Goal: Information Seeking & Learning: Learn about a topic

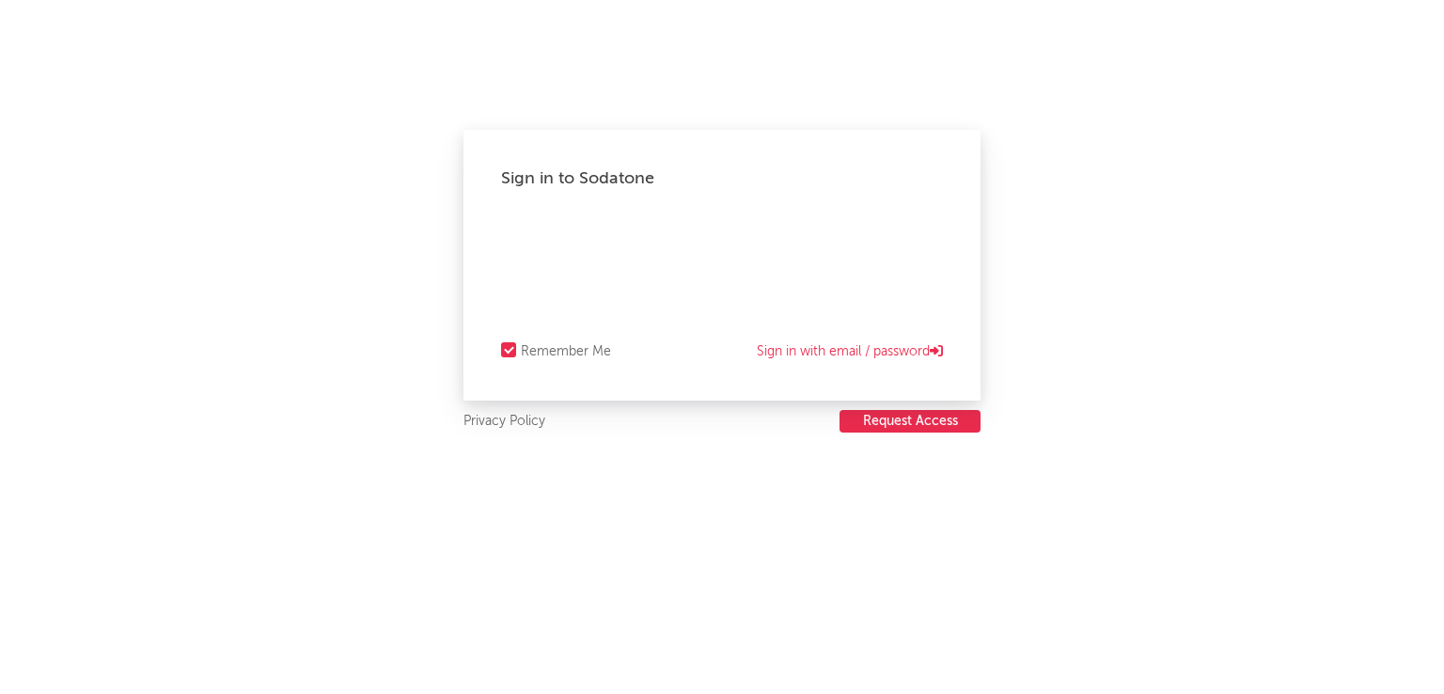
select select "recorded_music"
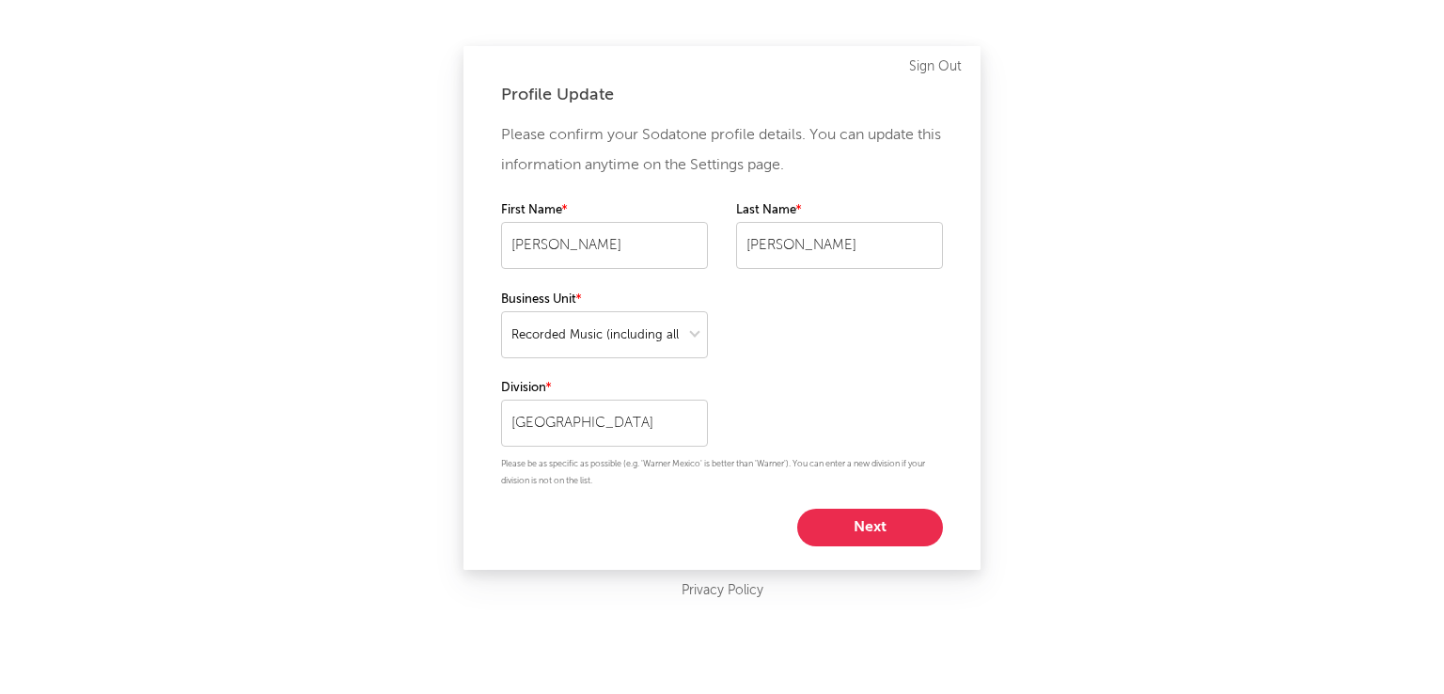
click at [888, 522] on button "Next" at bounding box center [870, 527] width 146 height 38
select select "marketing"
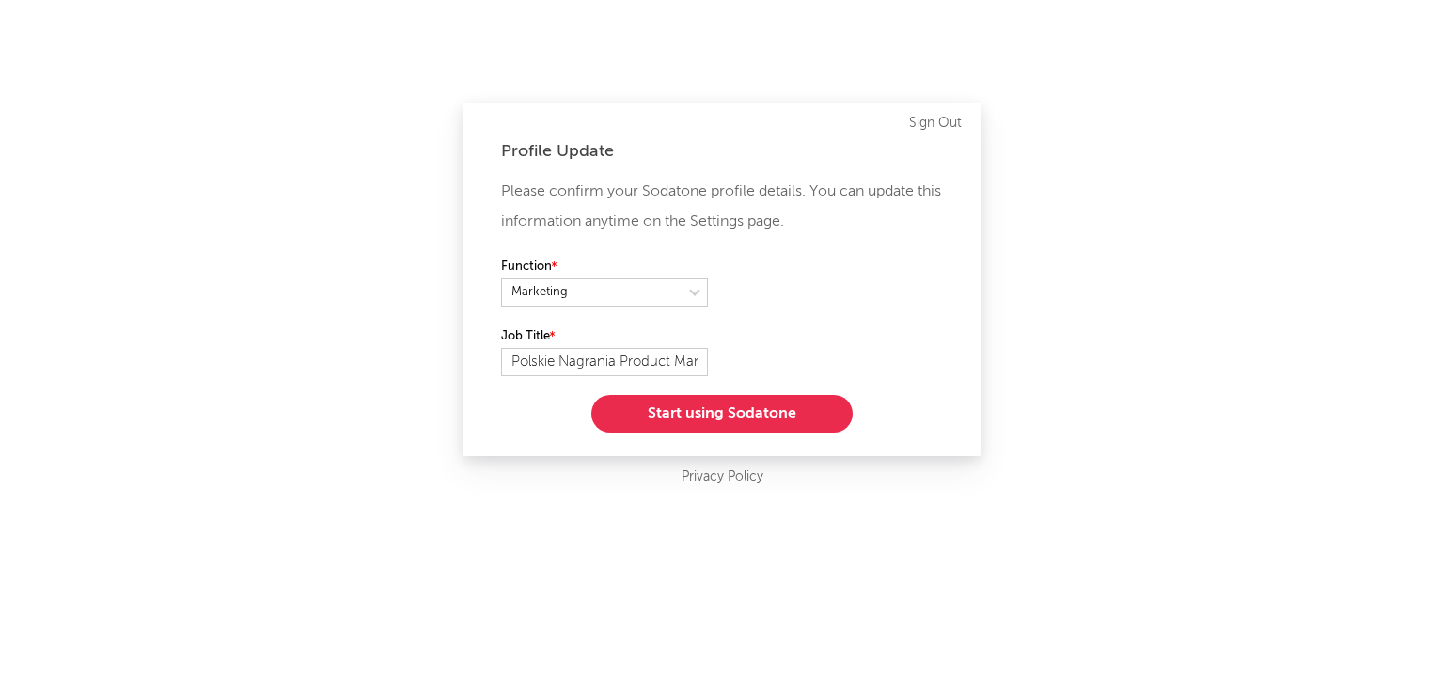
click at [782, 414] on button "Start using Sodatone" at bounding box center [721, 414] width 261 height 38
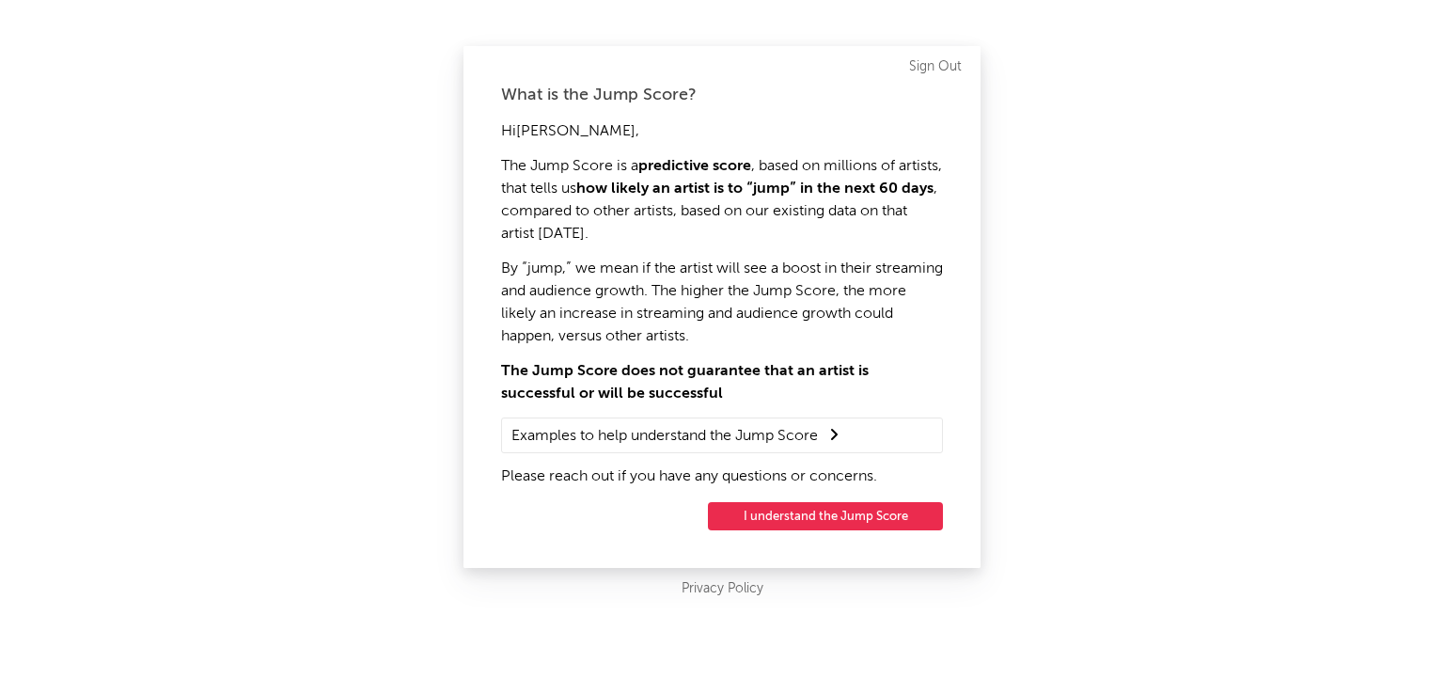
click at [910, 516] on button "I understand the Jump Score" at bounding box center [825, 516] width 235 height 28
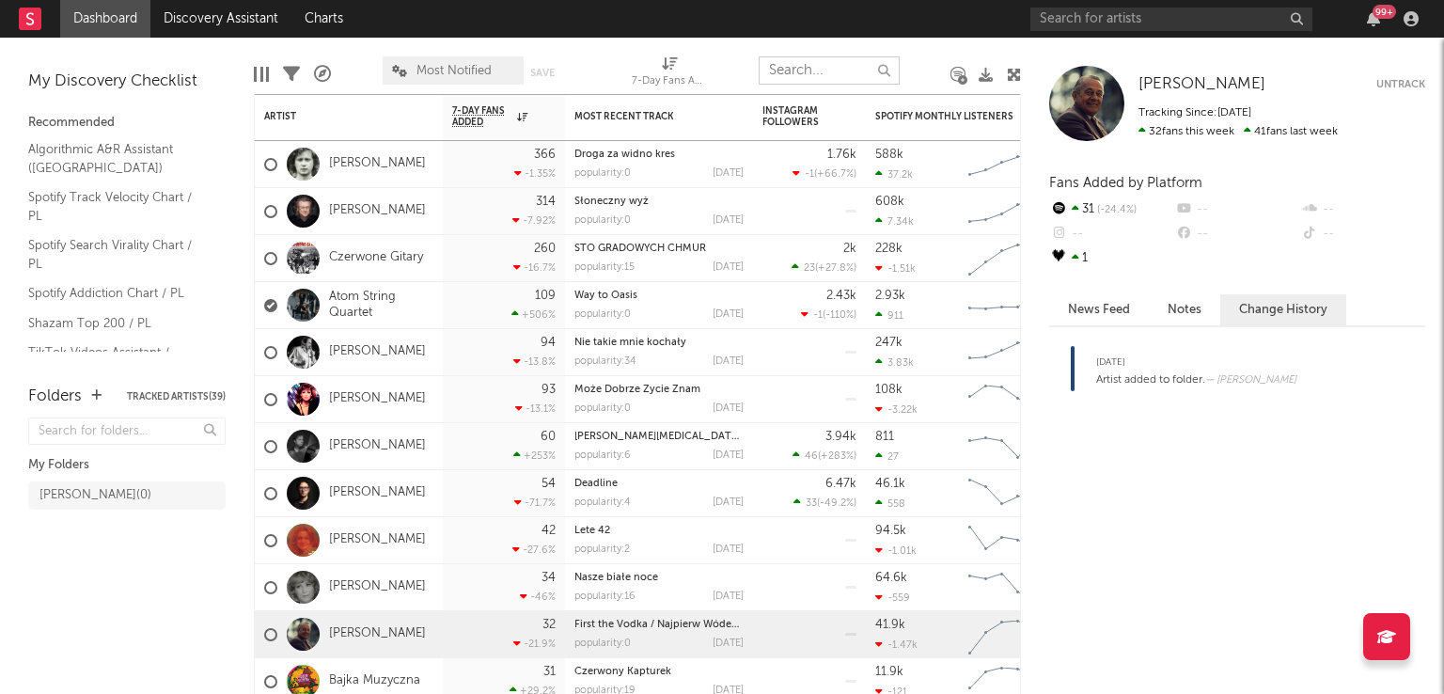
click at [776, 68] on input "text" at bounding box center [829, 70] width 141 height 28
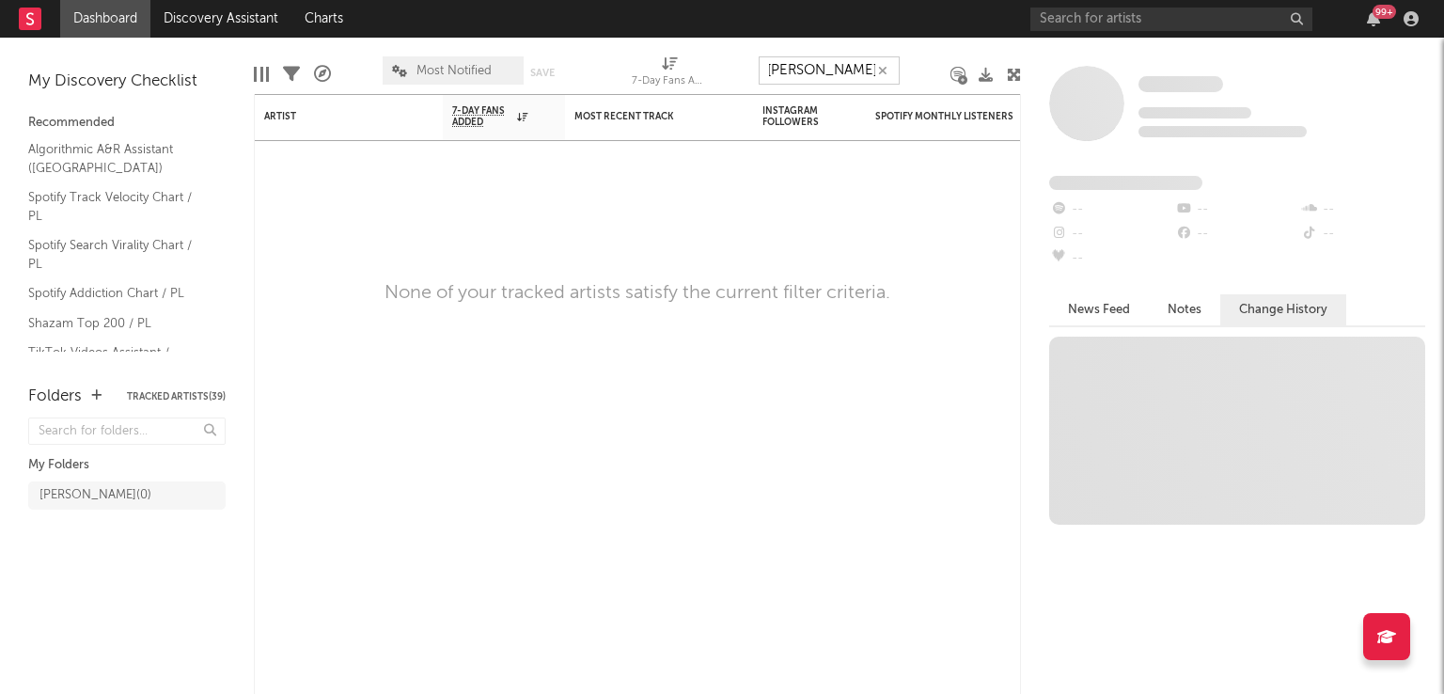
type input "anna czartoryska"
click at [887, 67] on button "button" at bounding box center [882, 71] width 15 height 18
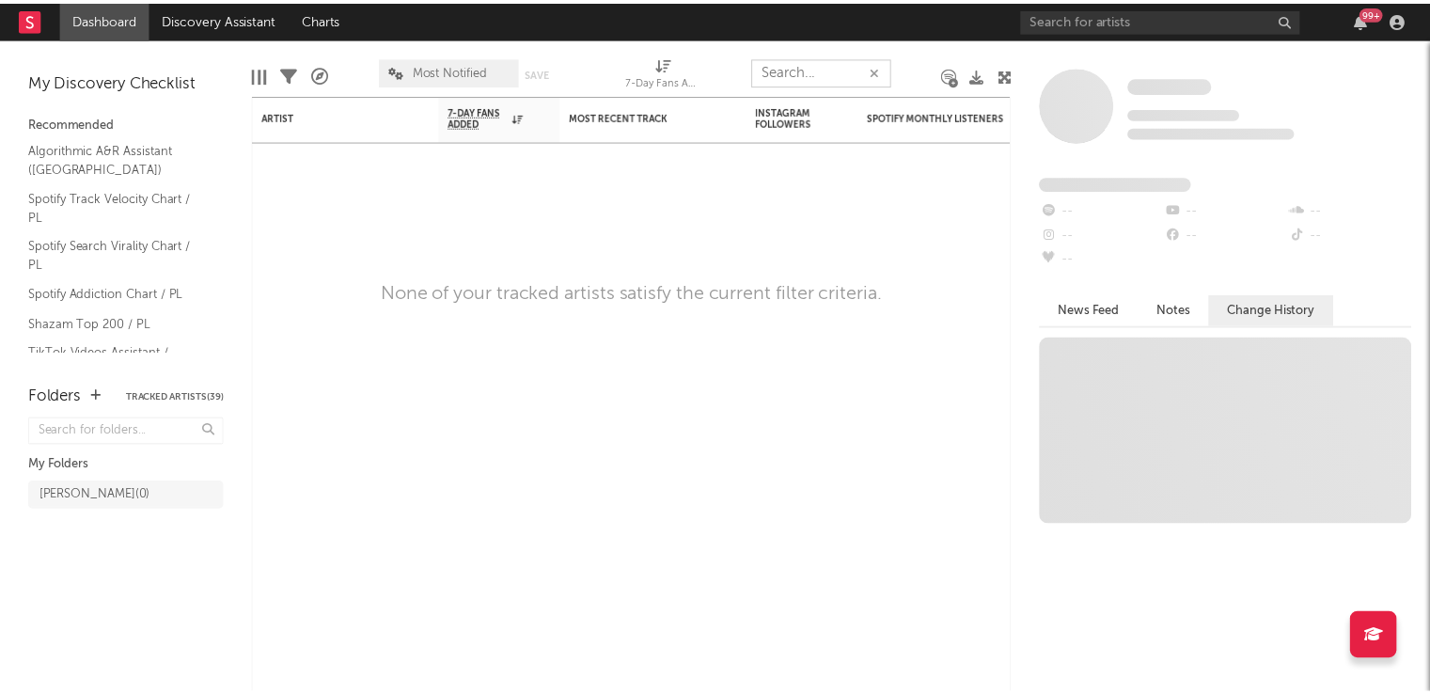
scroll to position [0, 0]
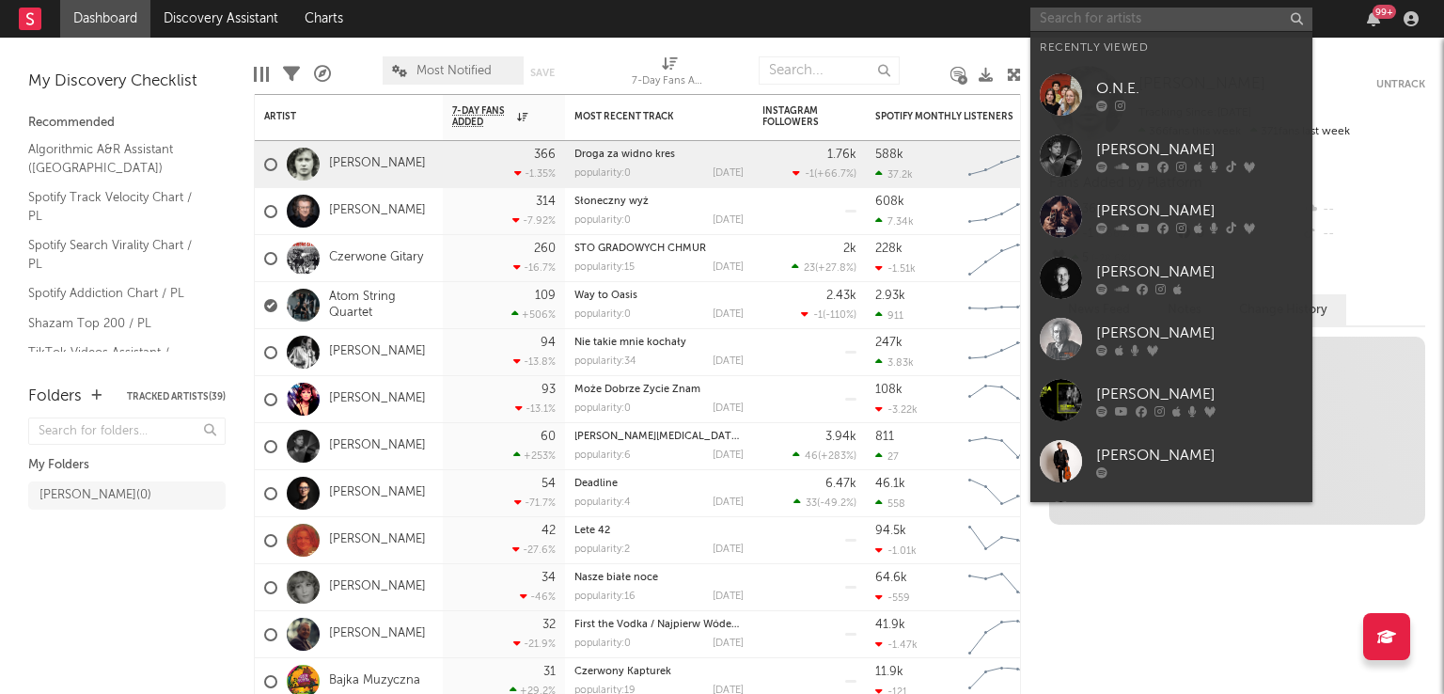
click at [1088, 13] on input "text" at bounding box center [1171, 19] width 282 height 23
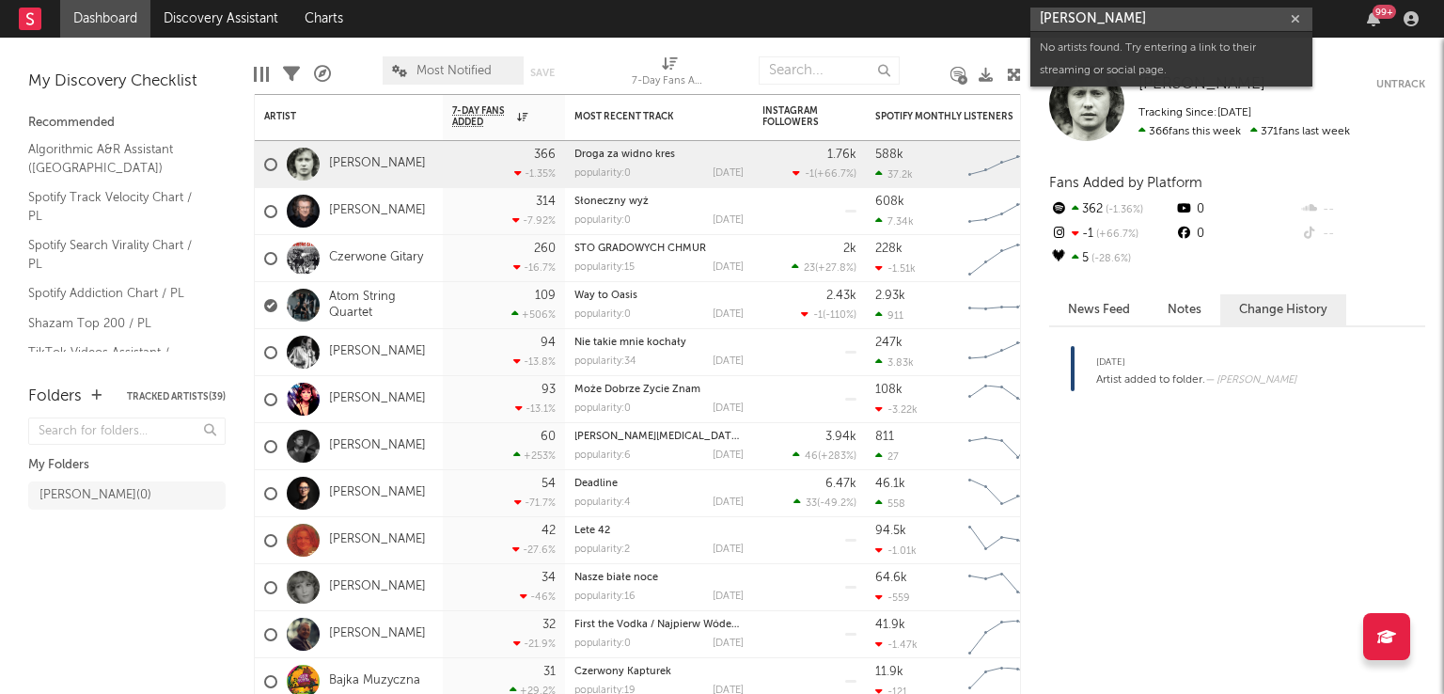
click at [1236, 21] on input "anna czartoryska-niemczycka" at bounding box center [1171, 19] width 282 height 23
type input "anna czartoryska"
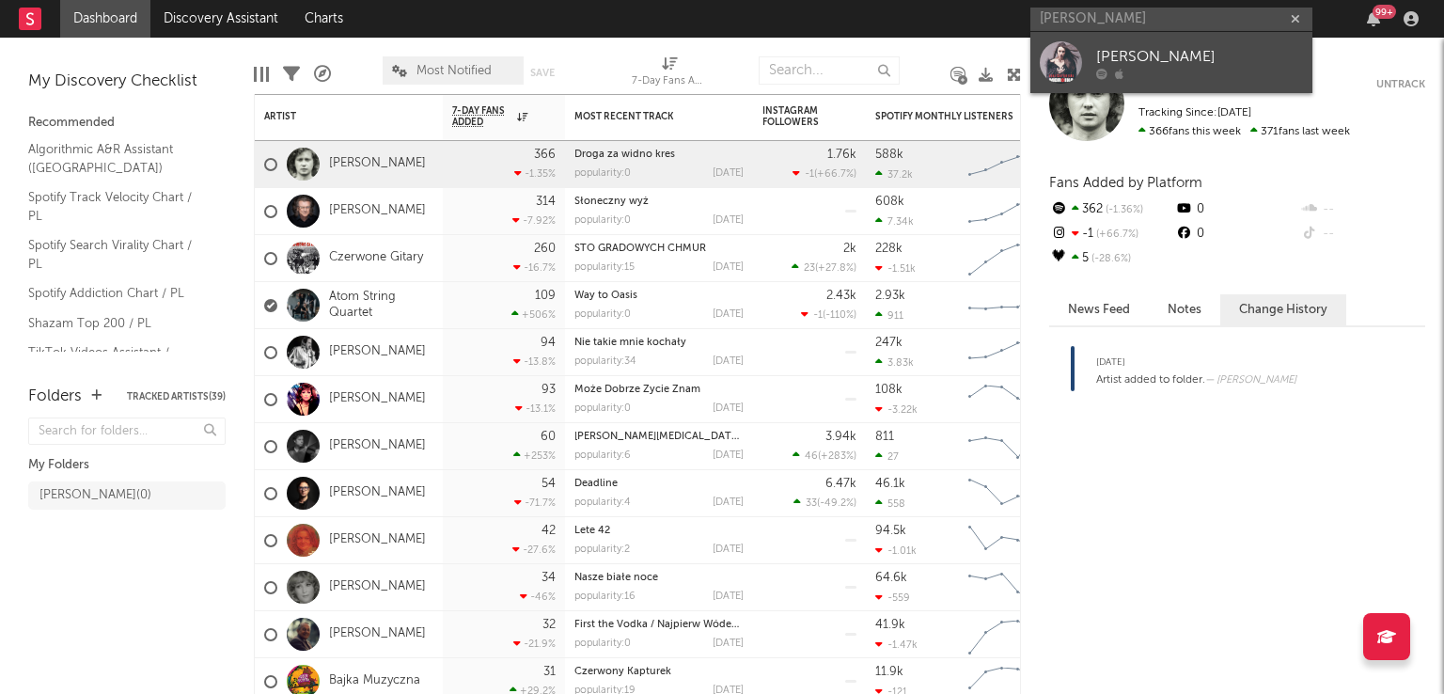
click at [1220, 53] on div "Anna Czartoryska" at bounding box center [1199, 56] width 207 height 23
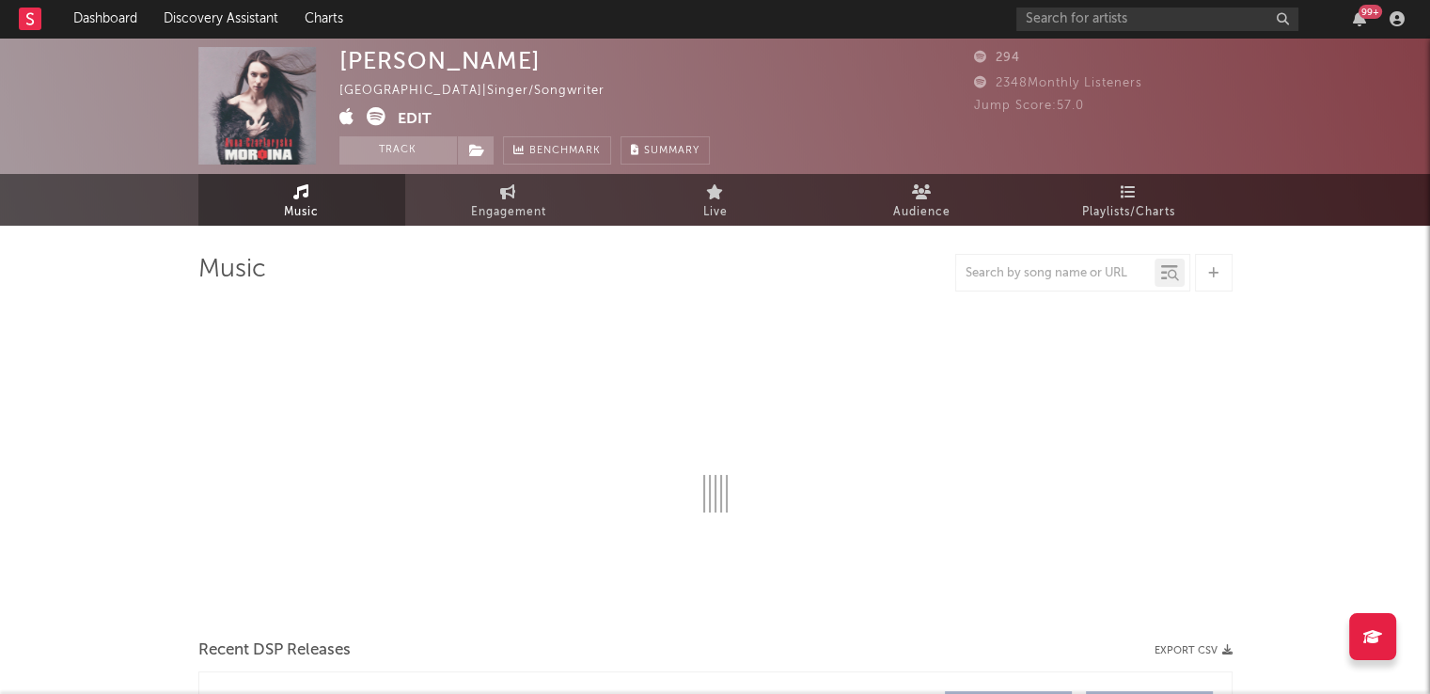
select select "1w"
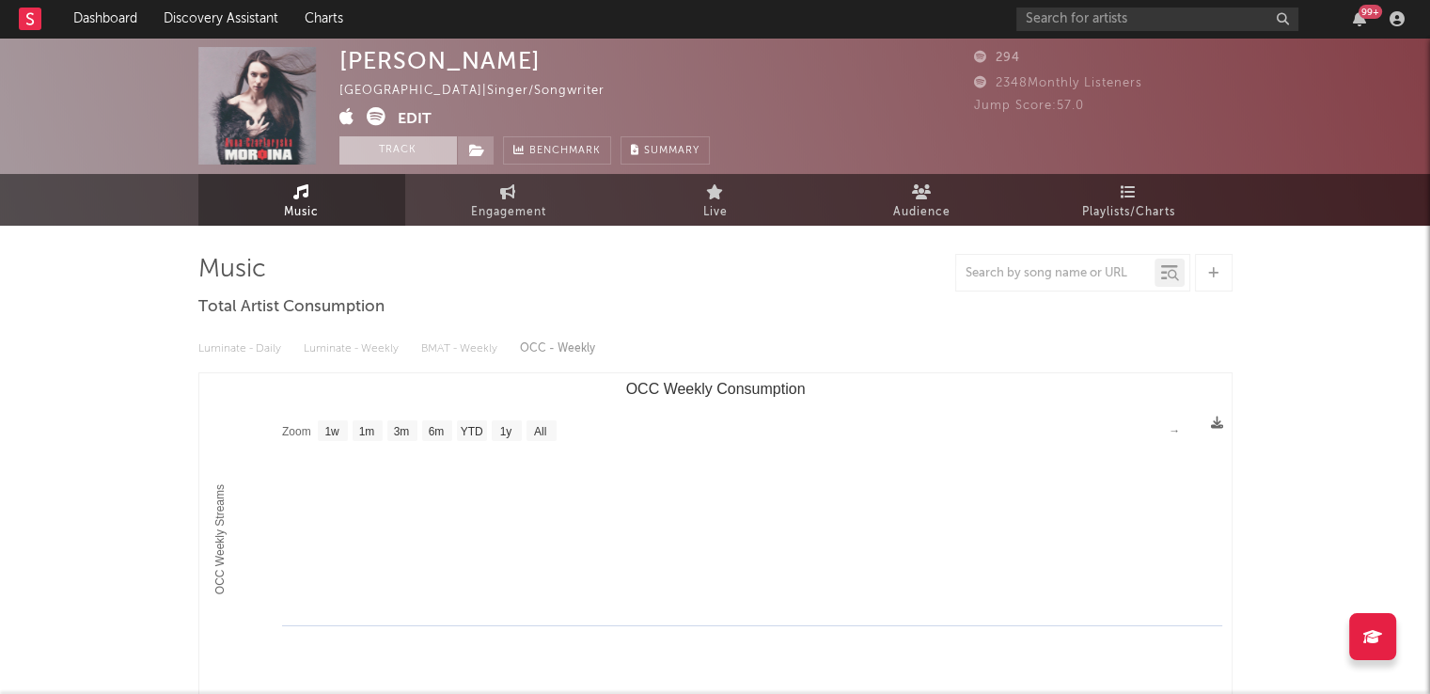
click at [376, 154] on button "Track" at bounding box center [397, 150] width 117 height 28
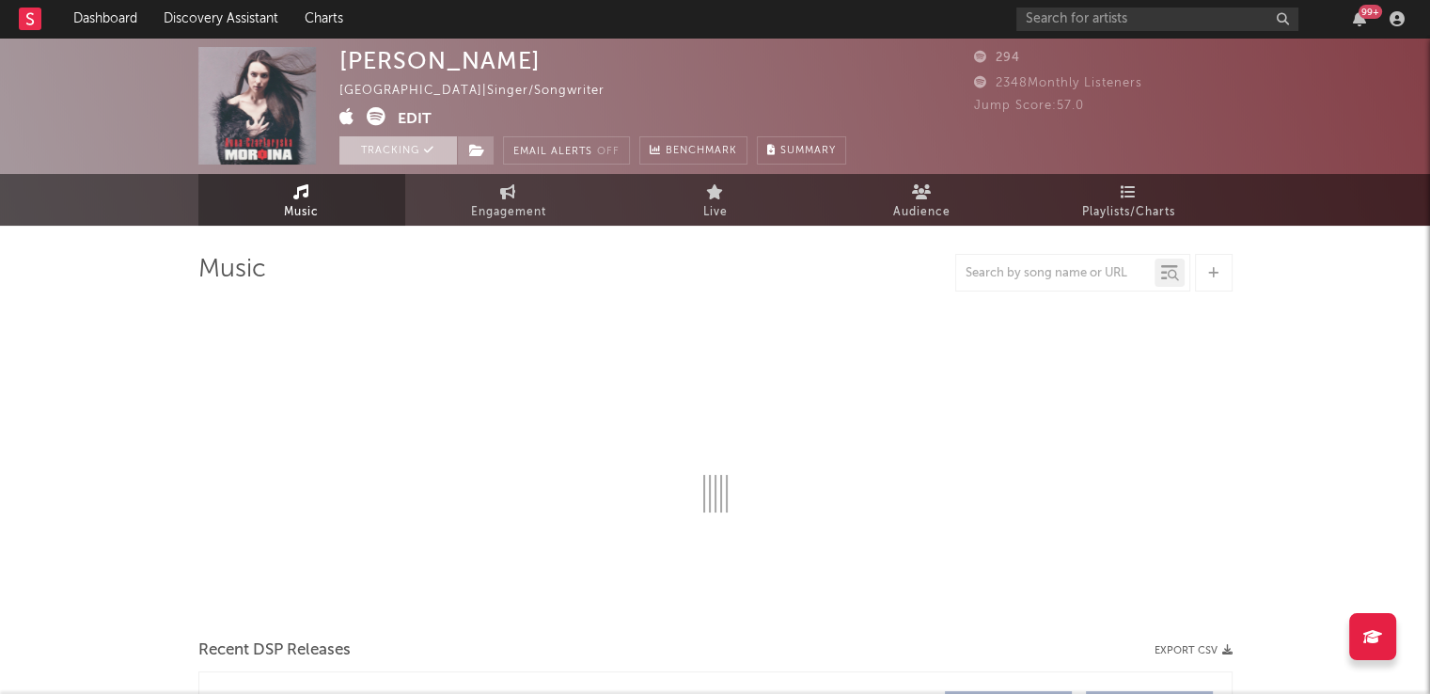
select select "1w"
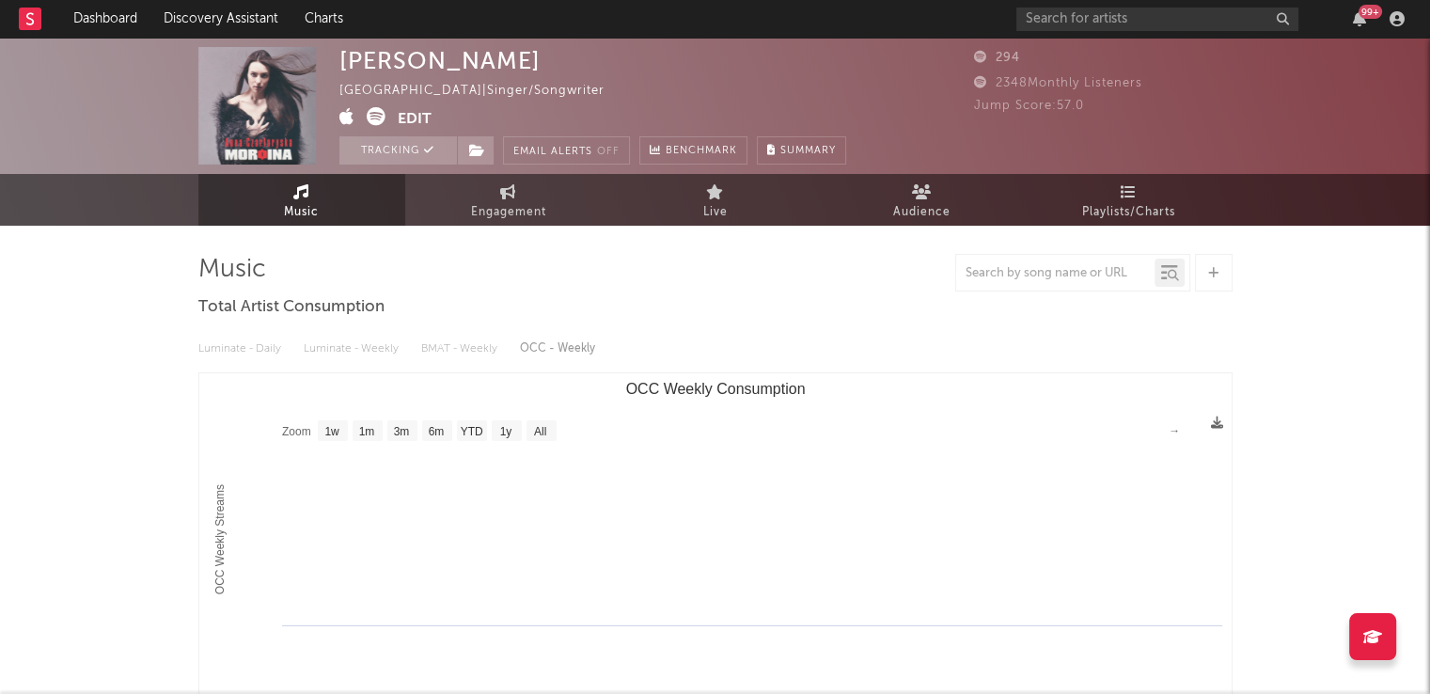
click at [586, 349] on div "Luminate - Daily Luminate - Weekly BMAT - Weekly OCC - Weekly" at bounding box center [715, 349] width 1034 height 32
click at [433, 151] on icon at bounding box center [429, 150] width 10 height 10
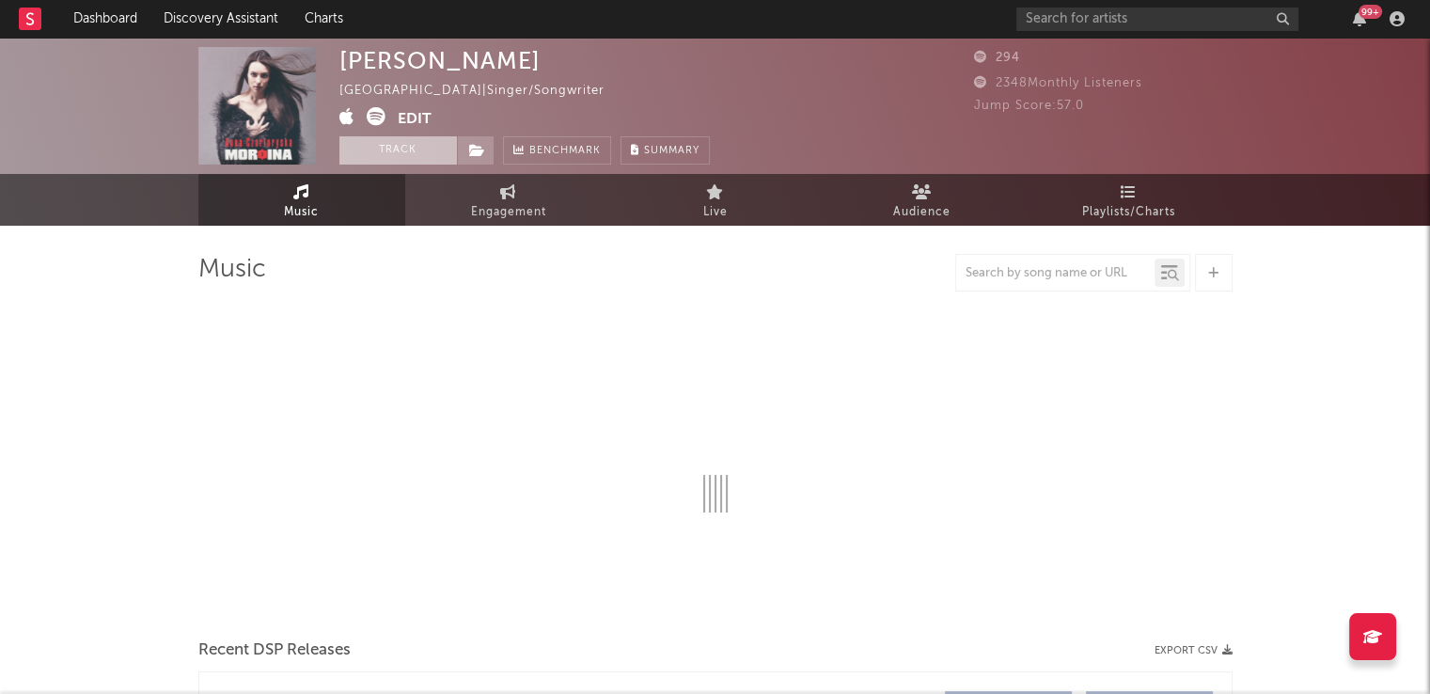
select select "1w"
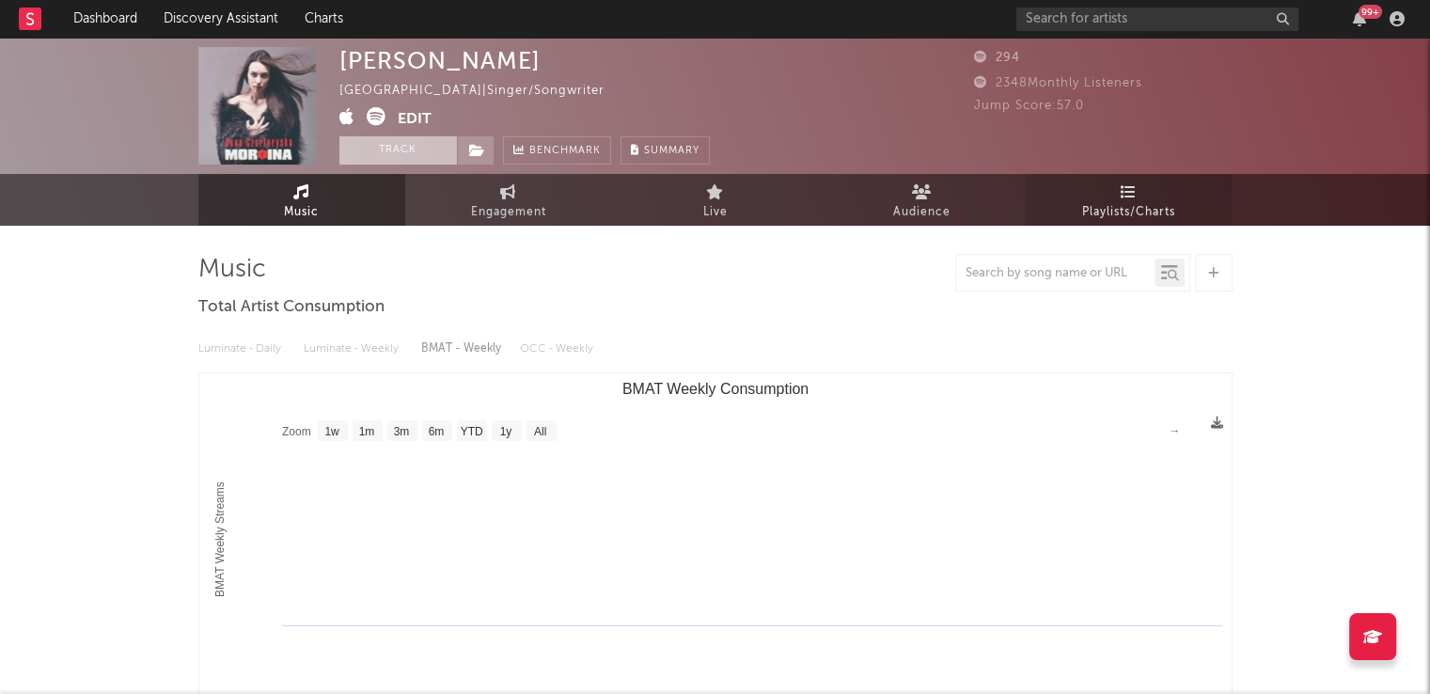
click at [1147, 202] on span "Playlists/Charts" at bounding box center [1128, 212] width 93 height 23
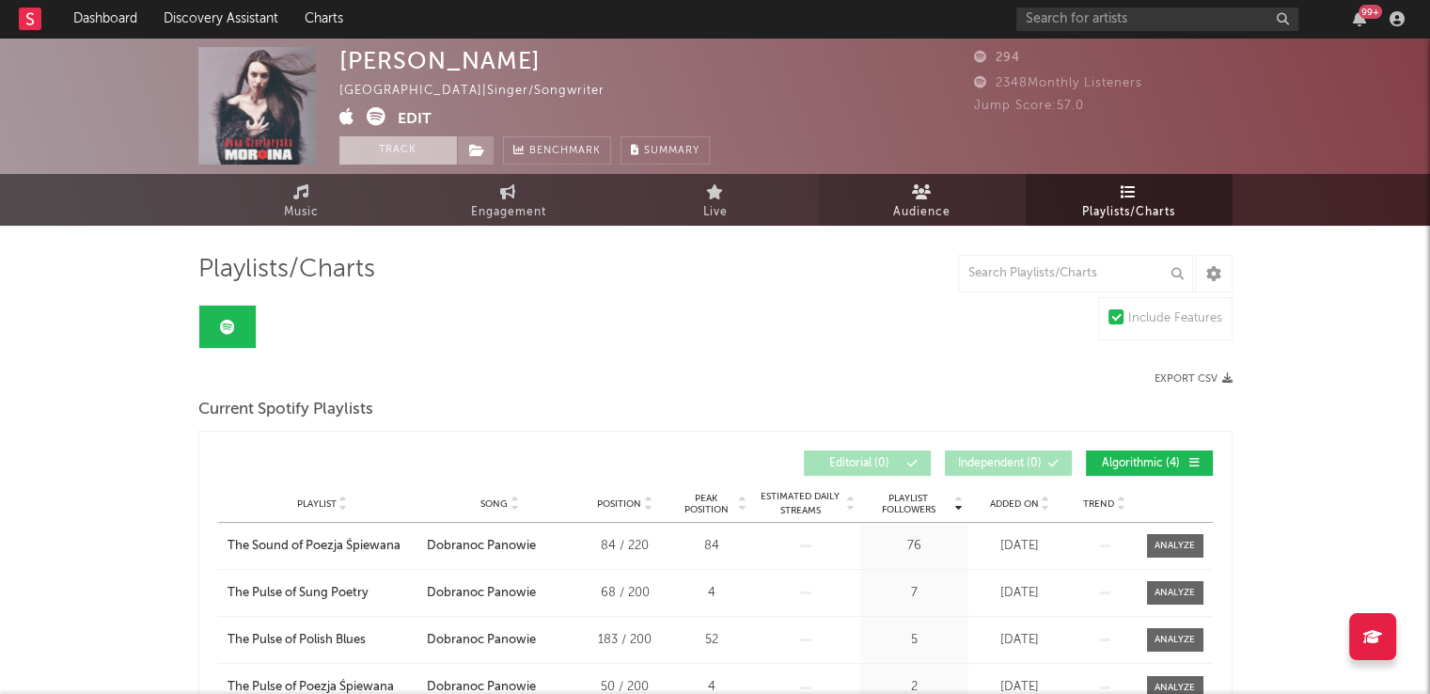
click at [951, 194] on link "Audience" at bounding box center [922, 200] width 207 height 52
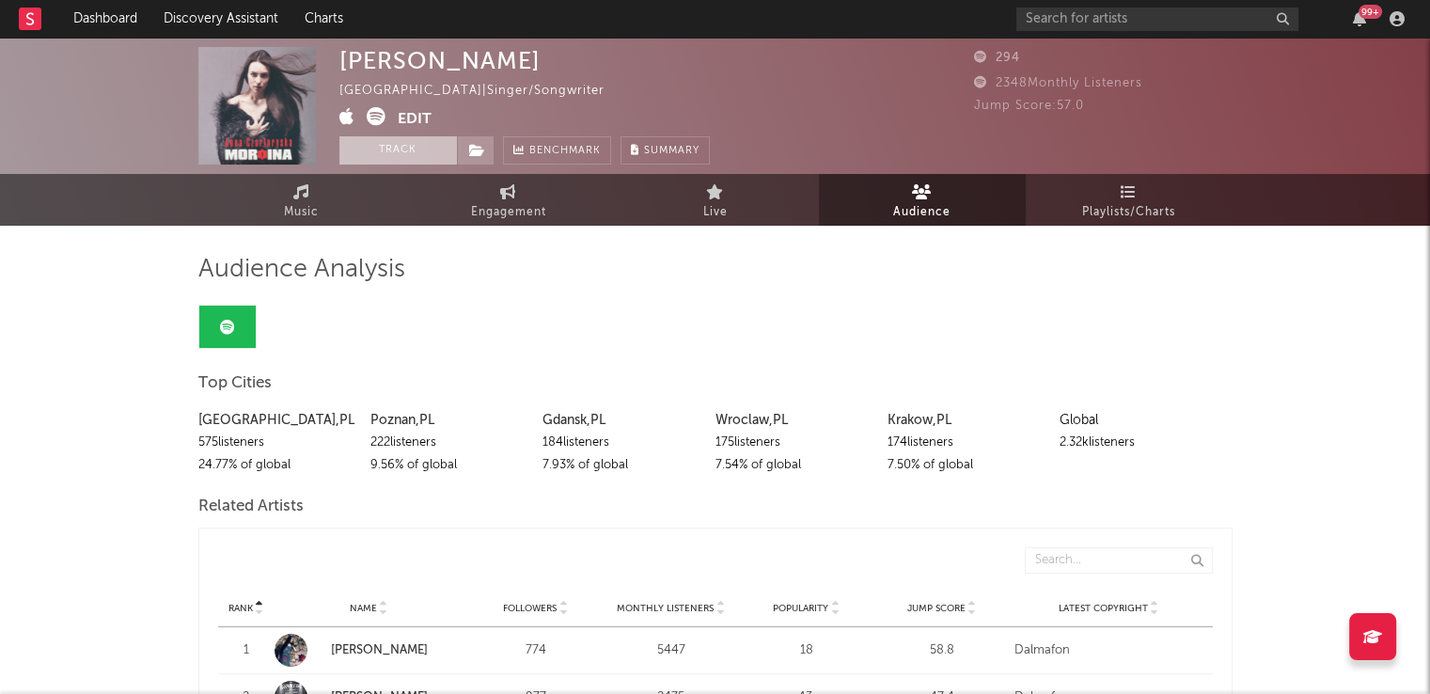
click at [348, 112] on icon at bounding box center [346, 116] width 15 height 19
click at [1143, 17] on input "text" at bounding box center [1157, 19] width 282 height 23
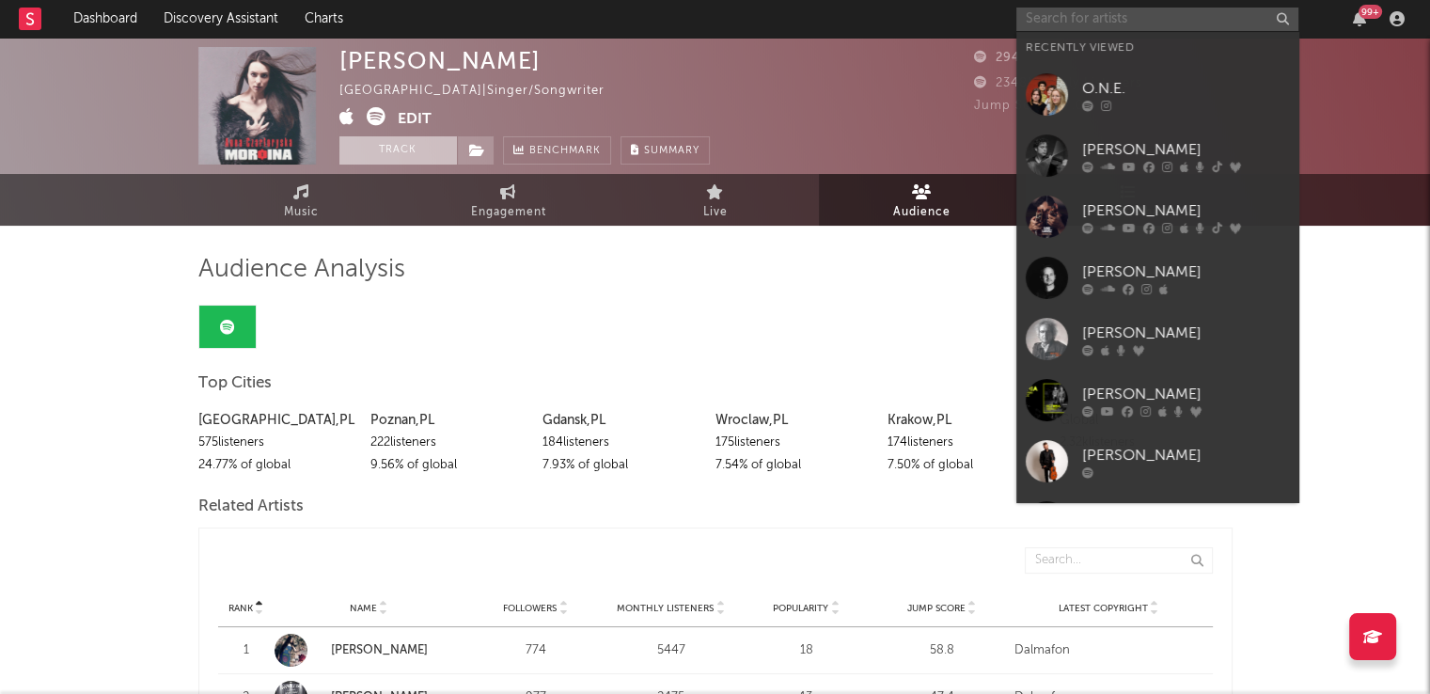
paste input "Anna Czartoryska-Niemczycka"
type input "Anna Czartoryska-Niemczycka"
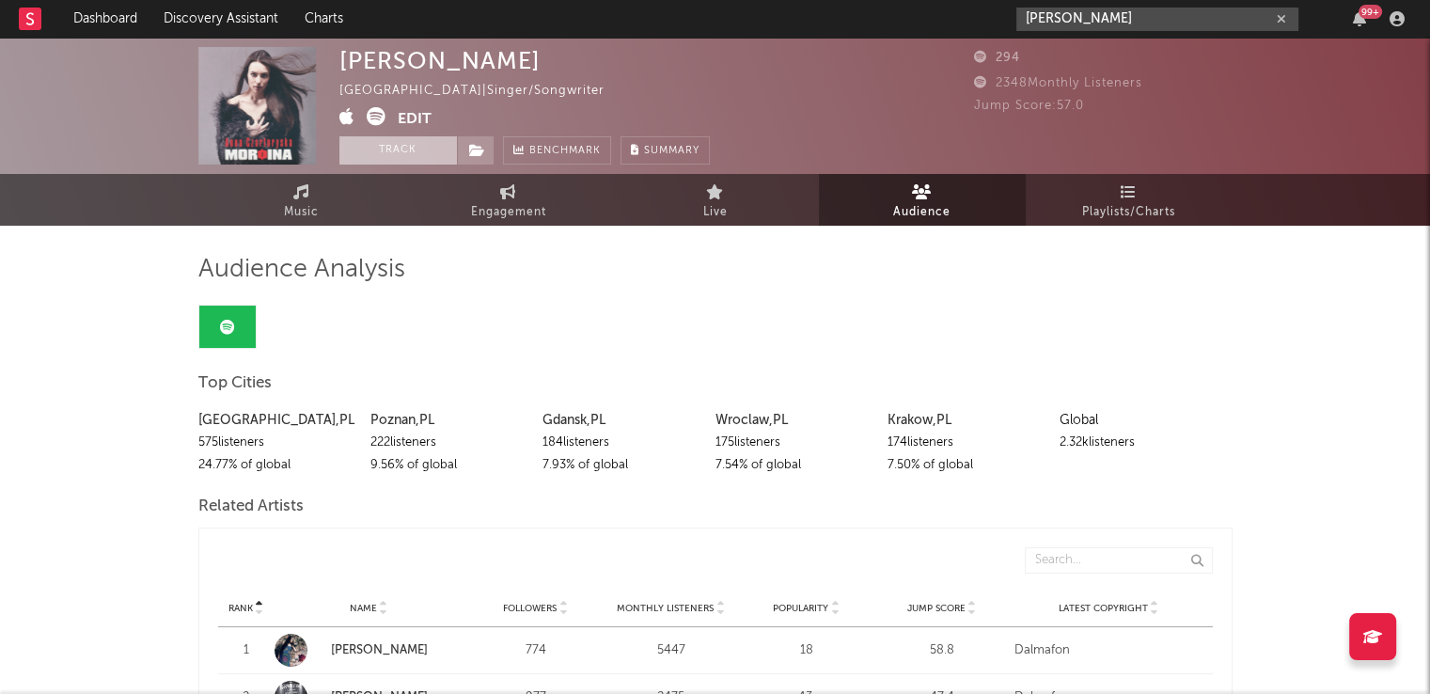
click at [1097, 21] on input "Anna Czartoryska-Niemczycka" at bounding box center [1157, 19] width 282 height 23
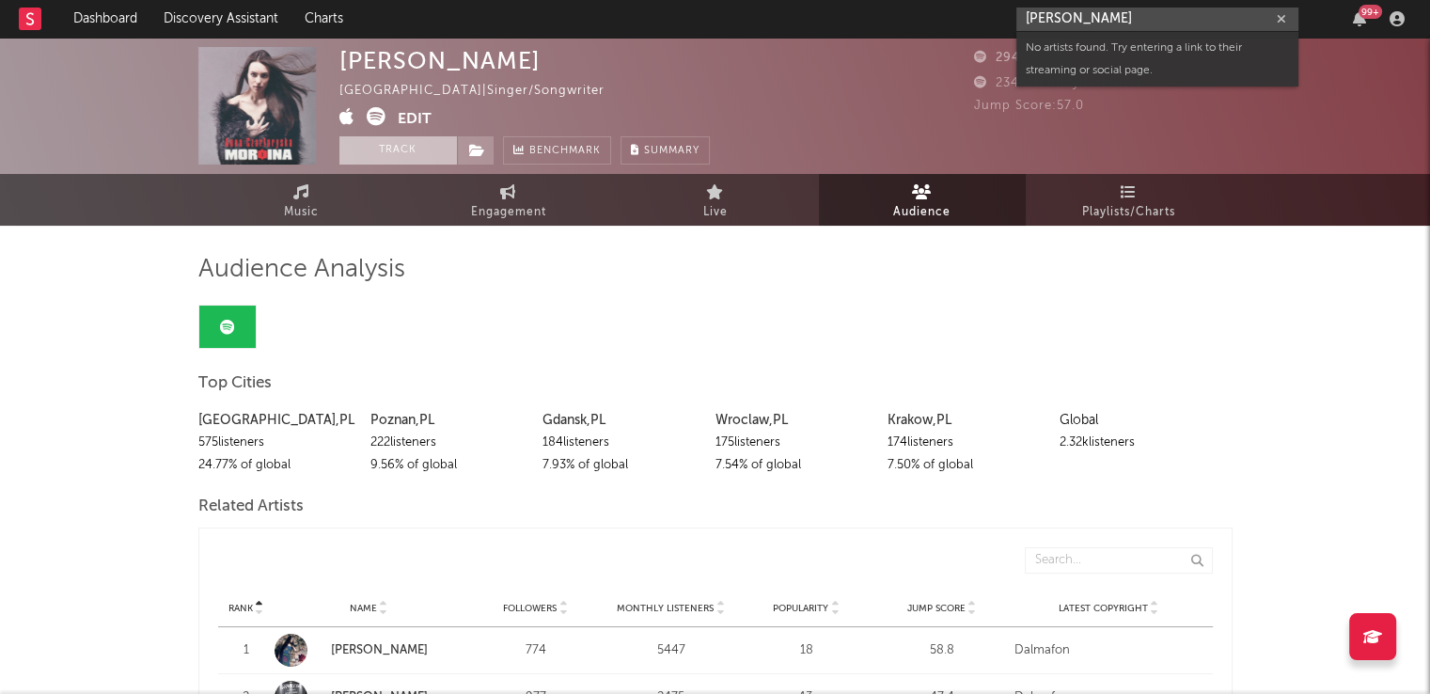
click at [1097, 21] on input "Anna Czartoryska-Niemczycka" at bounding box center [1157, 19] width 282 height 23
click at [1202, 12] on input "Anna Czartoryska-Niemczycka" at bounding box center [1157, 19] width 282 height 23
click at [1243, 16] on input "Anna Czartoryska-Niemczycka" at bounding box center [1157, 19] width 282 height 23
click at [1143, 21] on input "Anna Czartoryska-Niemczycka" at bounding box center [1157, 19] width 282 height 23
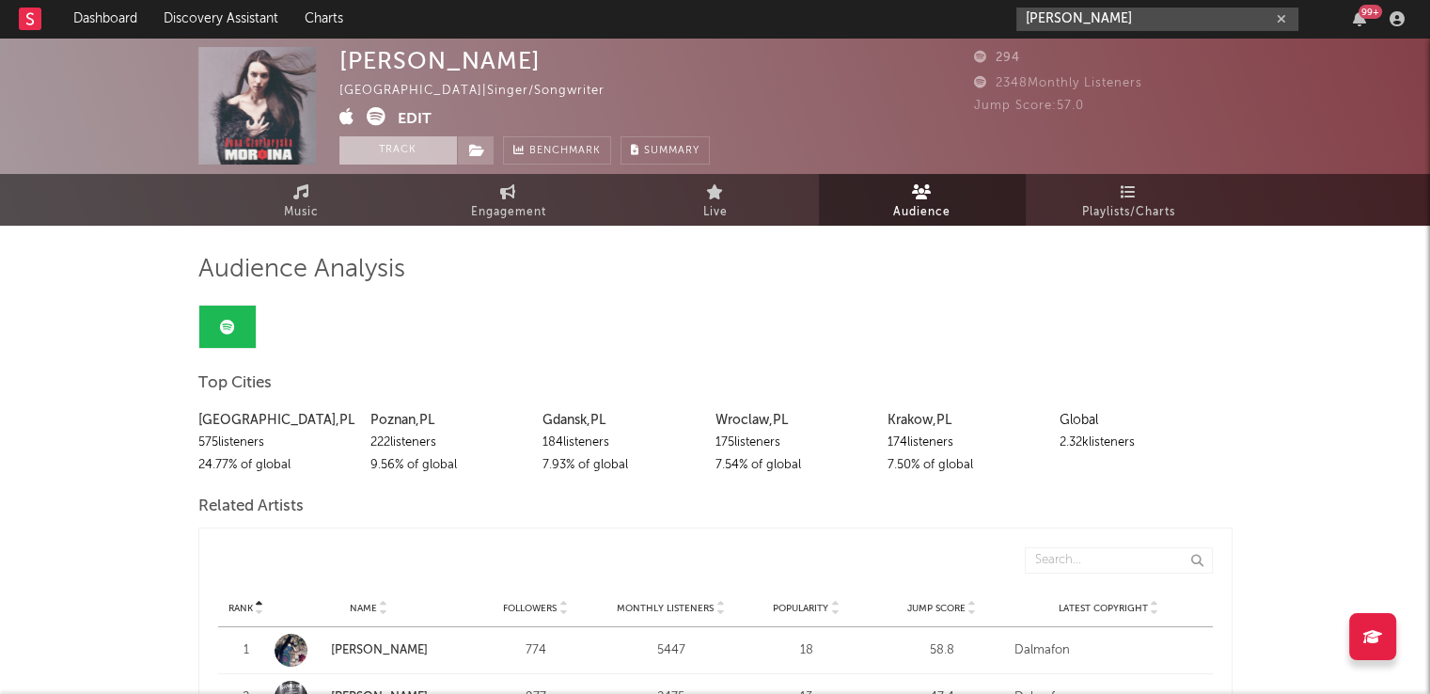
drag, startPoint x: 1244, startPoint y: 20, endPoint x: 937, endPoint y: 23, distance: 307.4
click at [937, 23] on nav "Dashboard Discovery Assistant Charts Anna Czartoryska-Niemczycka 99 +" at bounding box center [715, 19] width 1430 height 38
